Goal: Transaction & Acquisition: Book appointment/travel/reservation

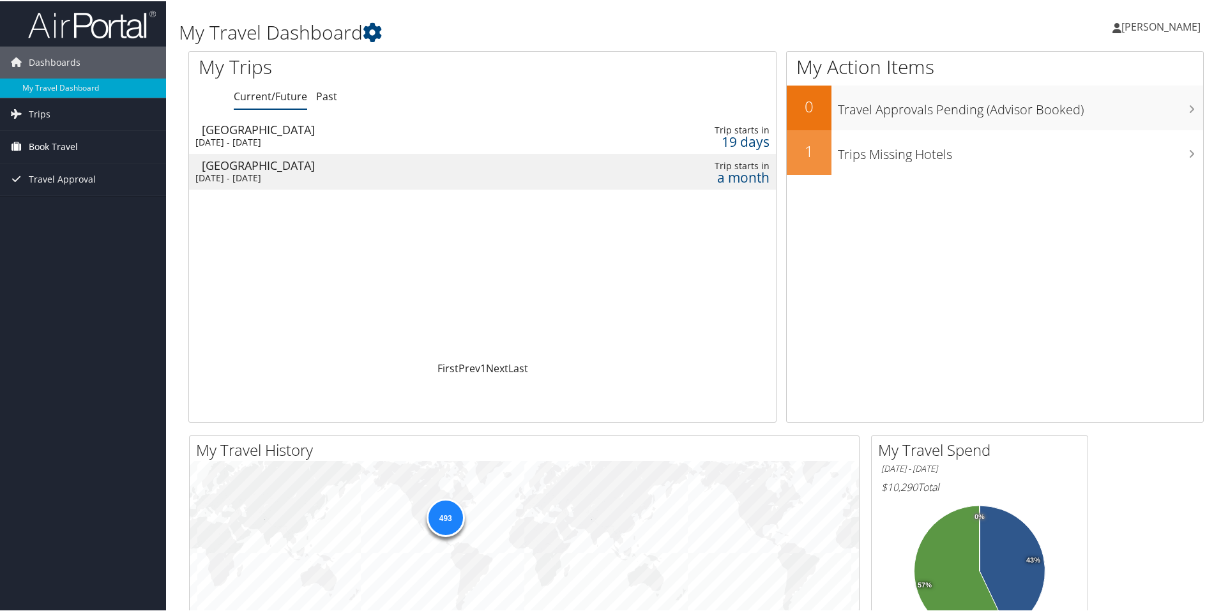
click at [54, 151] on span "Book Travel" at bounding box center [53, 146] width 49 height 32
click at [57, 206] on link "Book/Manage Online Trips" at bounding box center [83, 209] width 166 height 19
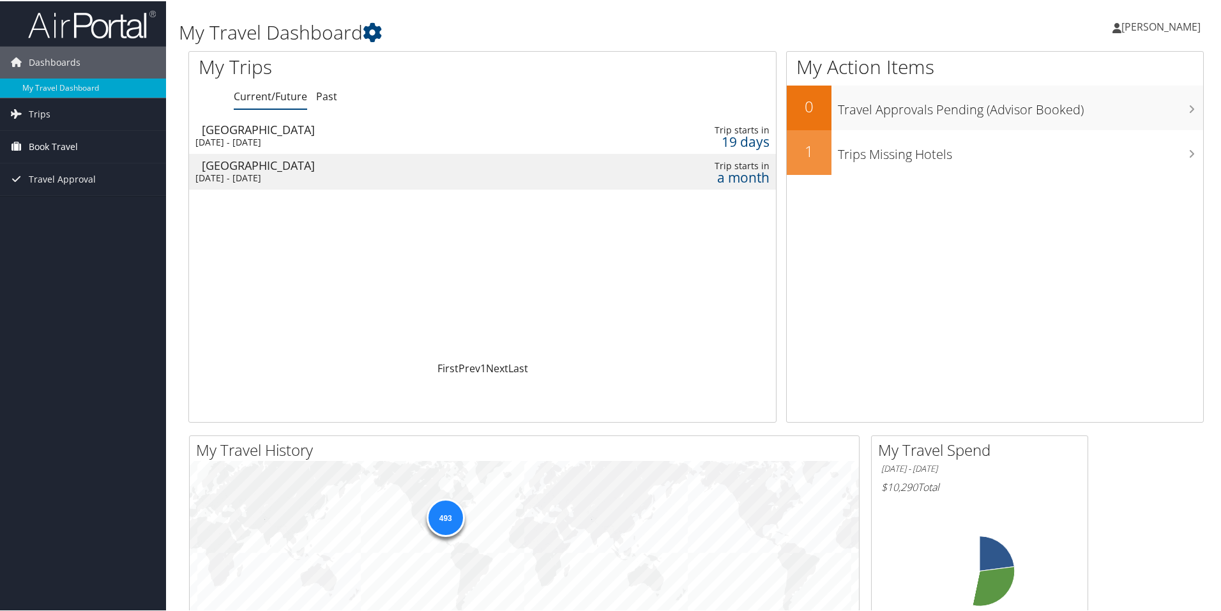
click at [86, 146] on link "Book Travel" at bounding box center [83, 146] width 166 height 32
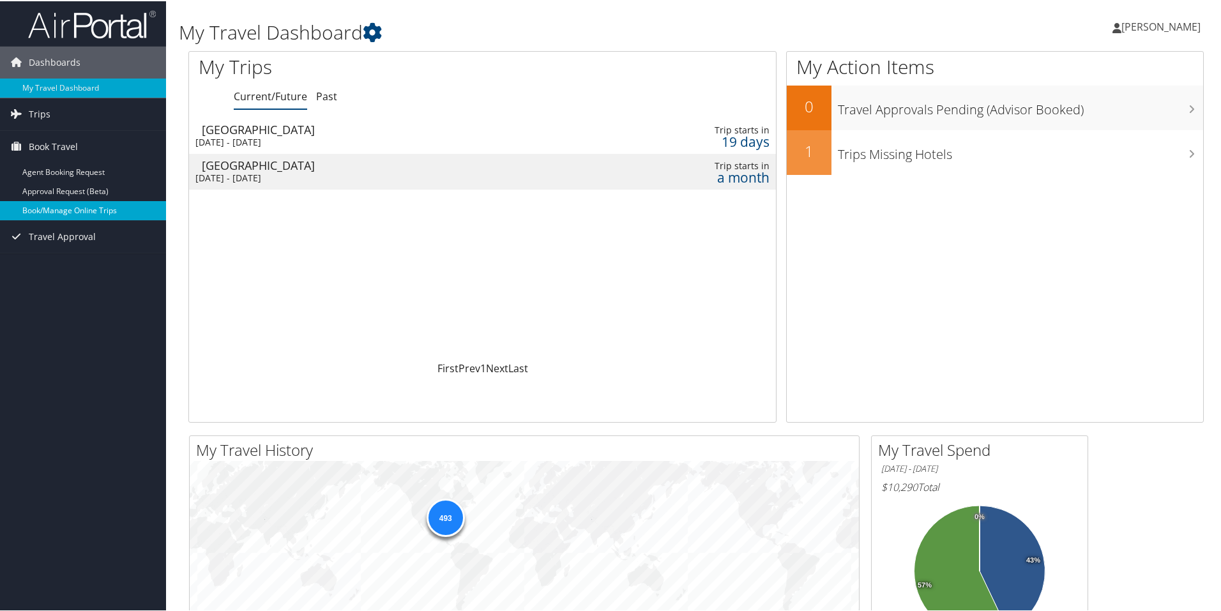
click at [59, 204] on link "Book/Manage Online Trips" at bounding box center [83, 209] width 166 height 19
